Goal: Task Accomplishment & Management: Use online tool/utility

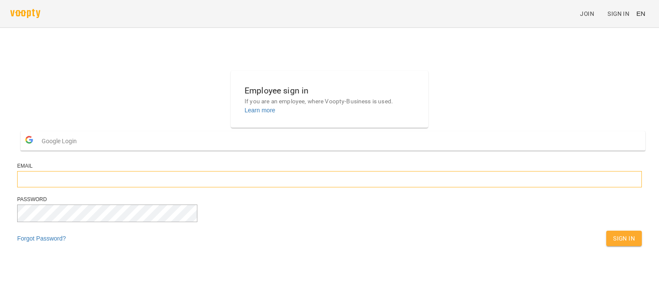
type input "**********"
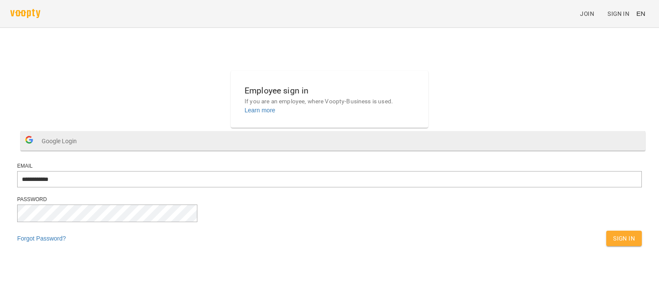
click at [81, 150] on span "Google Login" at bounding box center [61, 141] width 39 height 17
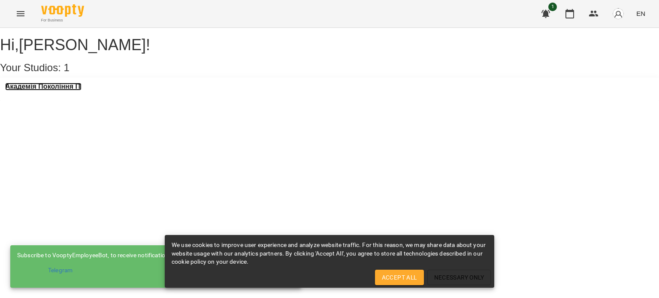
click at [54, 90] on h3 "Академія Покоління ІТ" at bounding box center [43, 87] width 76 height 8
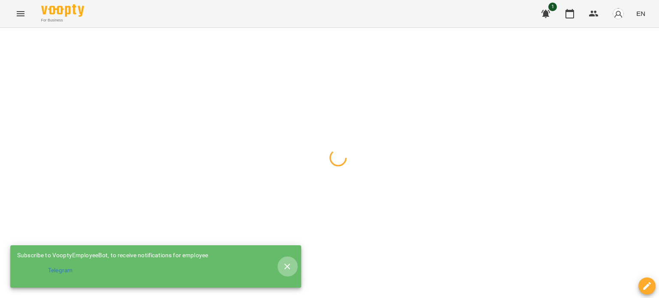
click at [286, 262] on icon "button" at bounding box center [287, 267] width 10 height 10
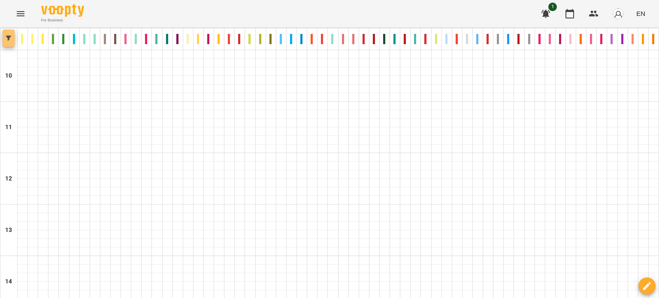
click at [3, 45] on button "button" at bounding box center [9, 38] width 12 height 17
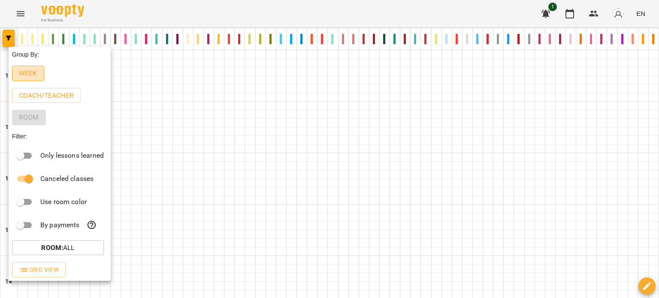
click at [34, 75] on p "Week" at bounding box center [28, 73] width 18 height 10
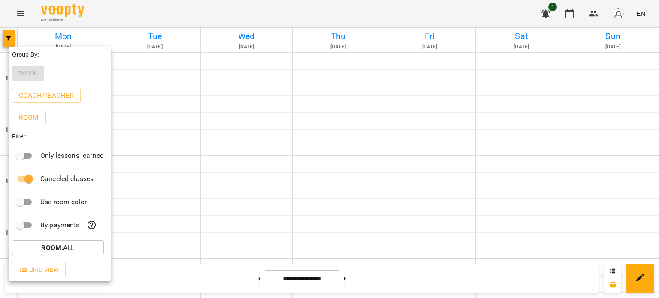
click at [295, 157] on div at bounding box center [329, 149] width 659 height 298
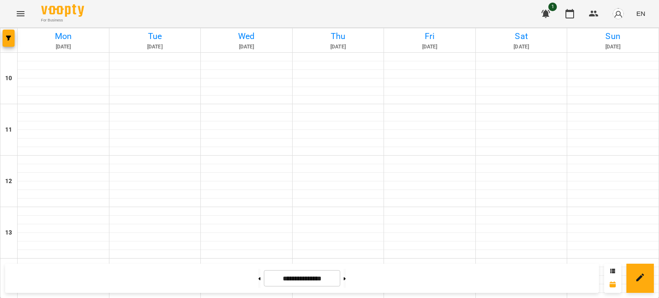
scroll to position [302, 0]
